Goal: Book appointment/travel/reservation

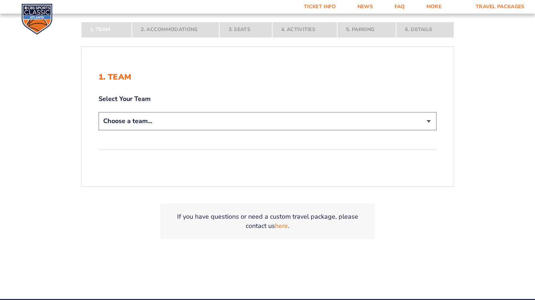
scroll to position [164, 0]
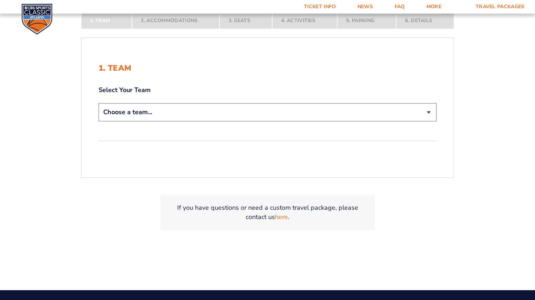
select select "12756"
click option "[US_STATE] Tar Heels" at bounding box center [0, 0] width 0 height 0
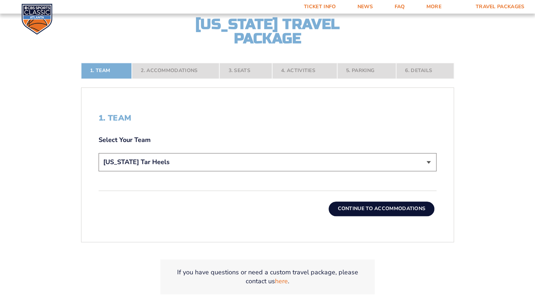
click at [373, 207] on button "Continue To Accommodations" at bounding box center [381, 209] width 106 height 14
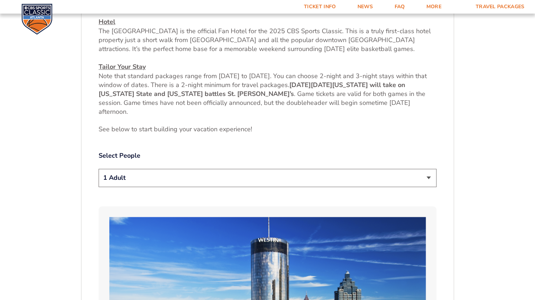
scroll to position [309, 0]
select select "2 Adults"
click option "2 Adults" at bounding box center [0, 0] width 0 height 0
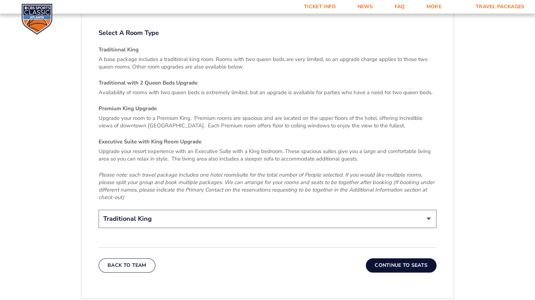
scroll to position [1050, 0]
click at [400, 258] on button "Continue To Seats" at bounding box center [400, 265] width 71 height 14
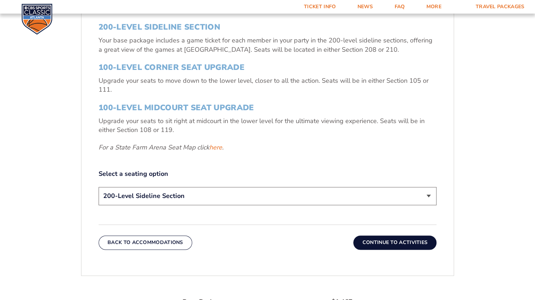
scroll to position [278, 0]
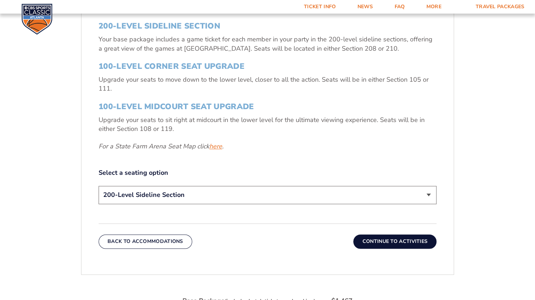
click at [219, 147] on link "here" at bounding box center [215, 146] width 13 height 9
click at [391, 243] on button "Continue To Activities" at bounding box center [394, 241] width 83 height 14
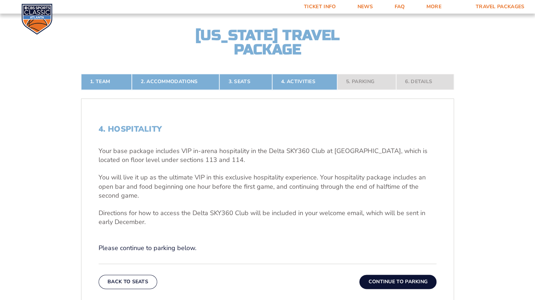
scroll to position [157, 0]
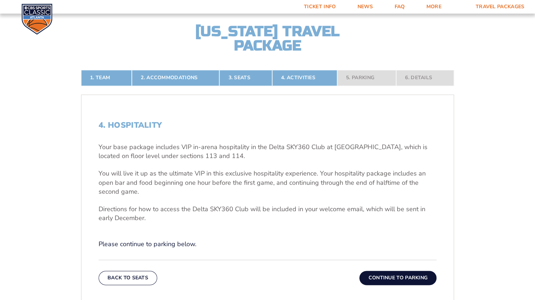
click at [400, 278] on button "Continue To Parking" at bounding box center [397, 278] width 77 height 14
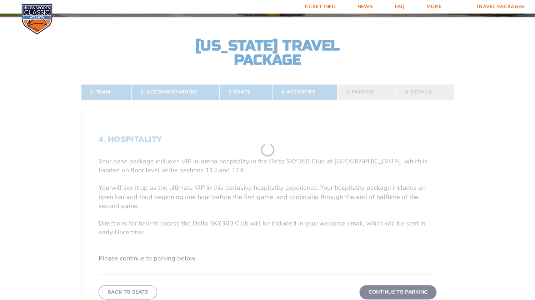
scroll to position [142, 0]
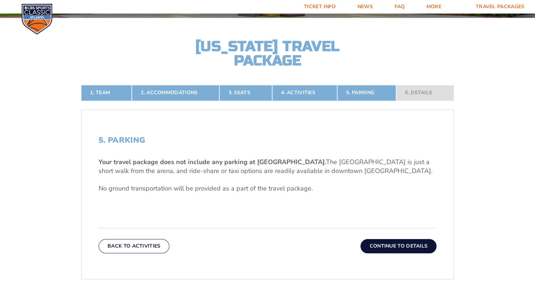
click at [399, 248] on button "Continue To Details" at bounding box center [398, 246] width 76 height 14
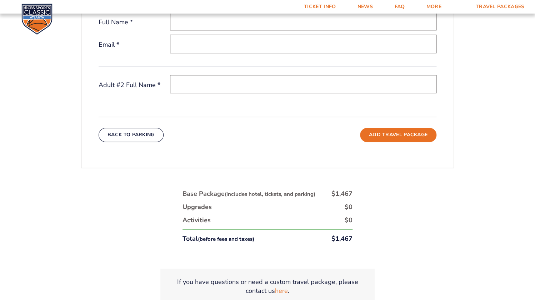
scroll to position [303, 0]
